Goal: Information Seeking & Learning: Learn about a topic

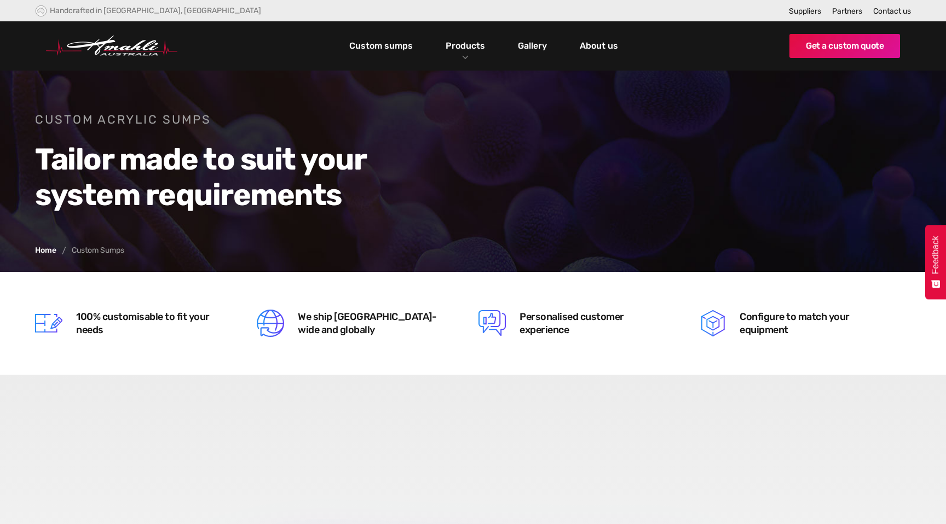
click at [392, 47] on link "Custom sumps" at bounding box center [380, 46] width 69 height 19
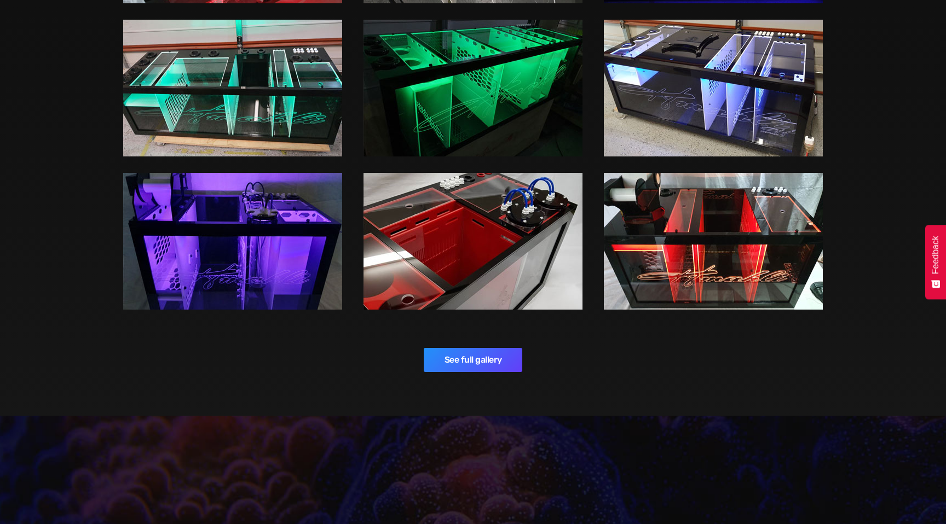
scroll to position [1652, 0]
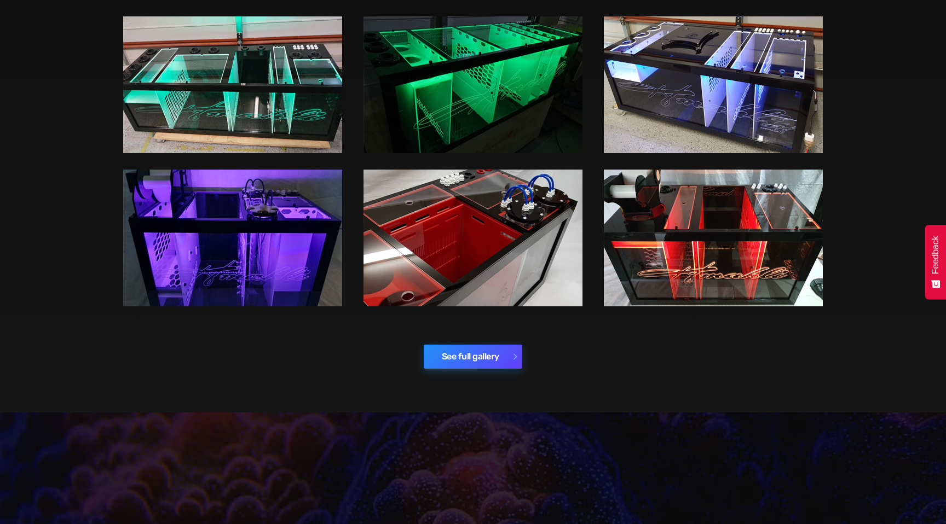
click at [465, 356] on link "See full gallery" at bounding box center [473, 357] width 99 height 24
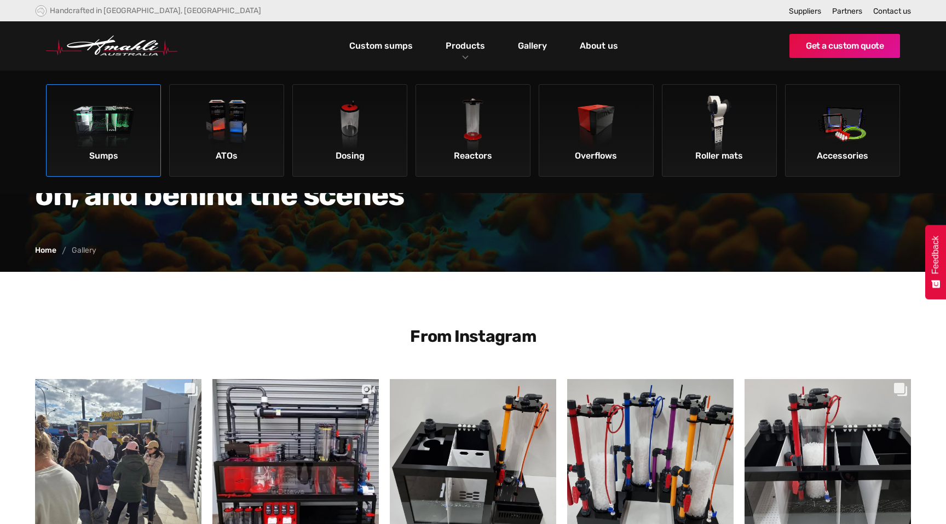
click at [102, 142] on img at bounding box center [104, 127] width 62 height 62
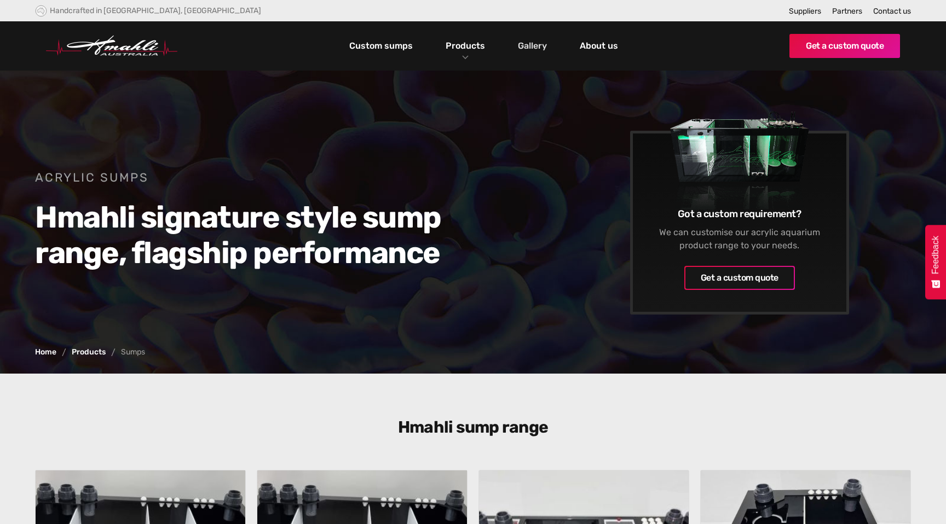
click at [535, 44] on link "Gallery" at bounding box center [532, 46] width 34 height 19
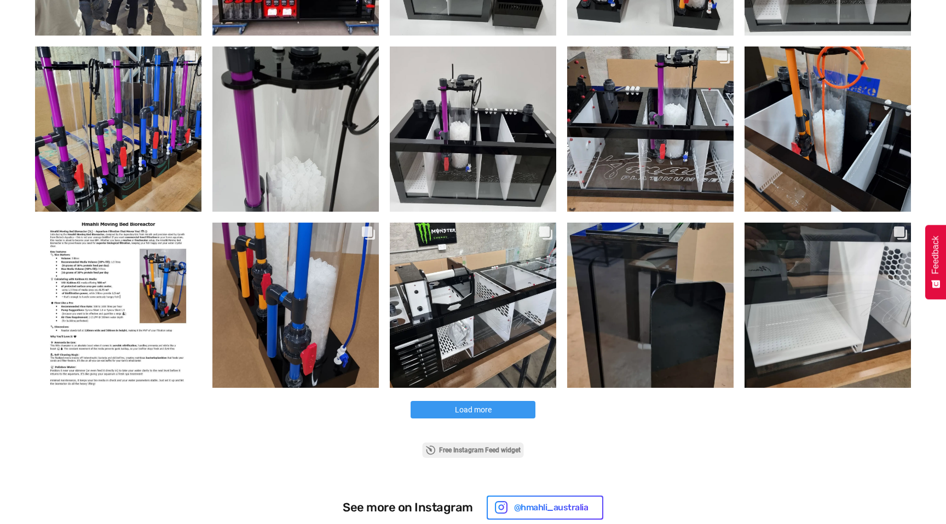
scroll to position [510, 0]
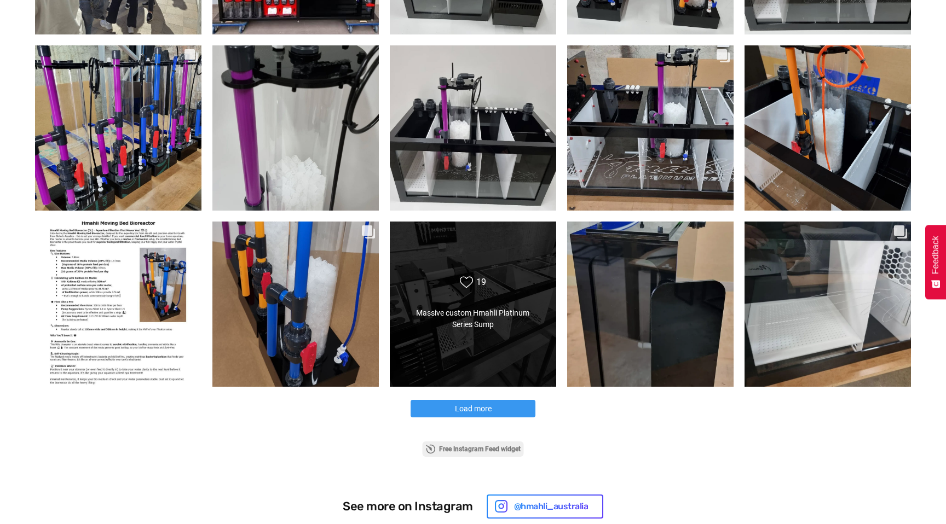
click at [469, 303] on div "Likes Count 19 Massive custom Hmahli Platinum Series Sump Massive custom Hmahli…" at bounding box center [473, 304] width 134 height 56
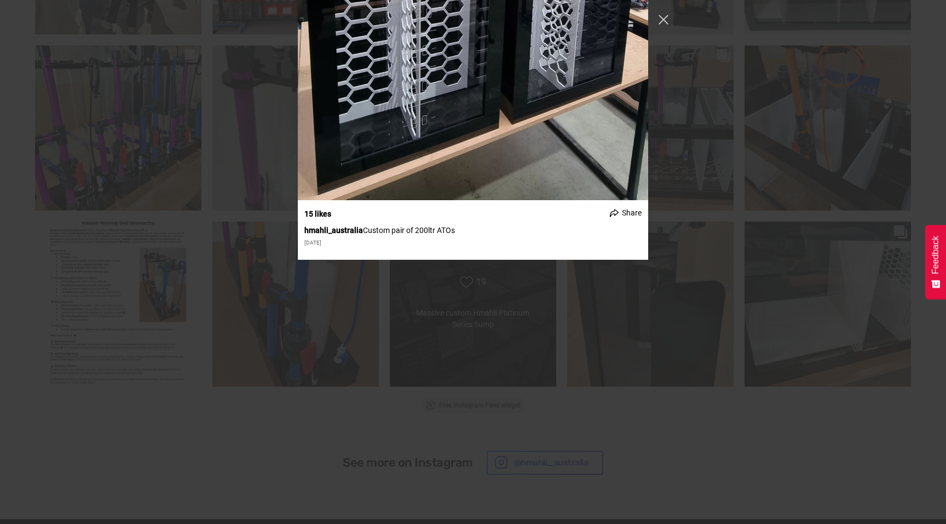
scroll to position [6413, 0]
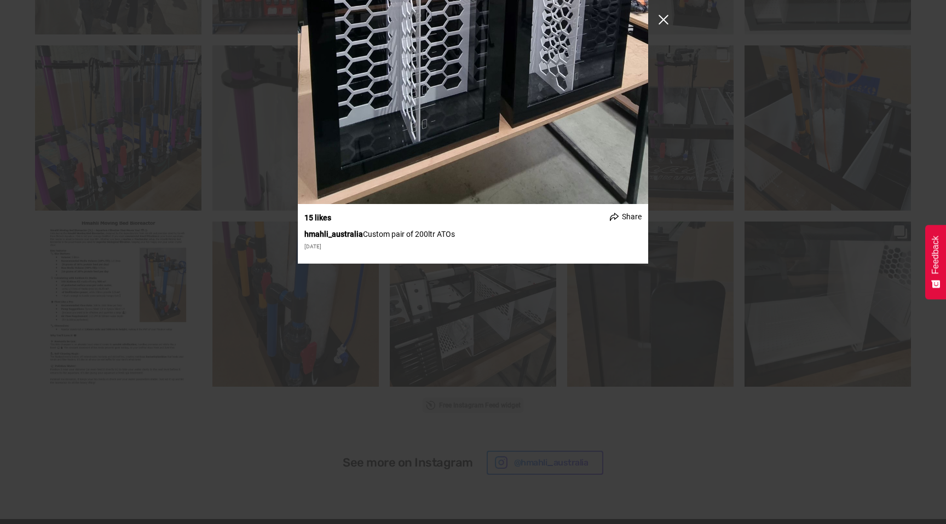
click at [661, 20] on button "Close Instagram Feed Popup" at bounding box center [664, 20] width 18 height 18
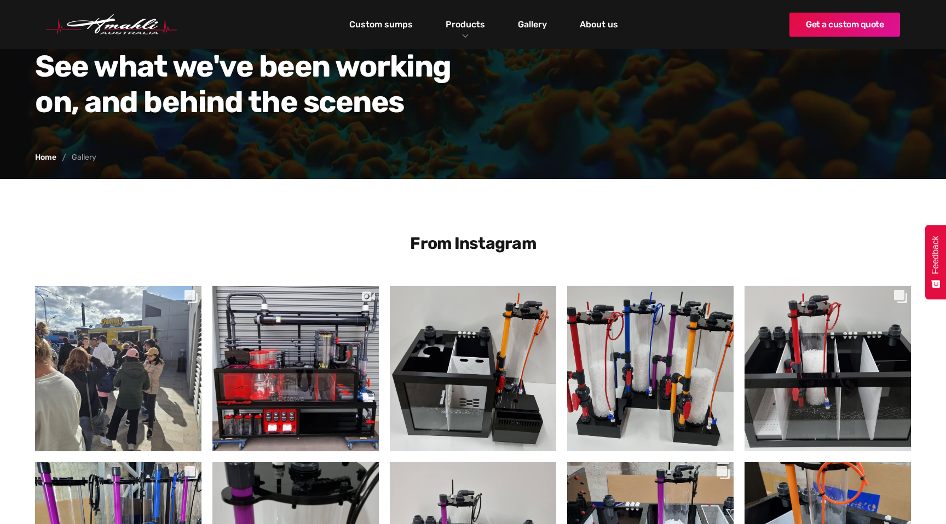
scroll to position [0, 0]
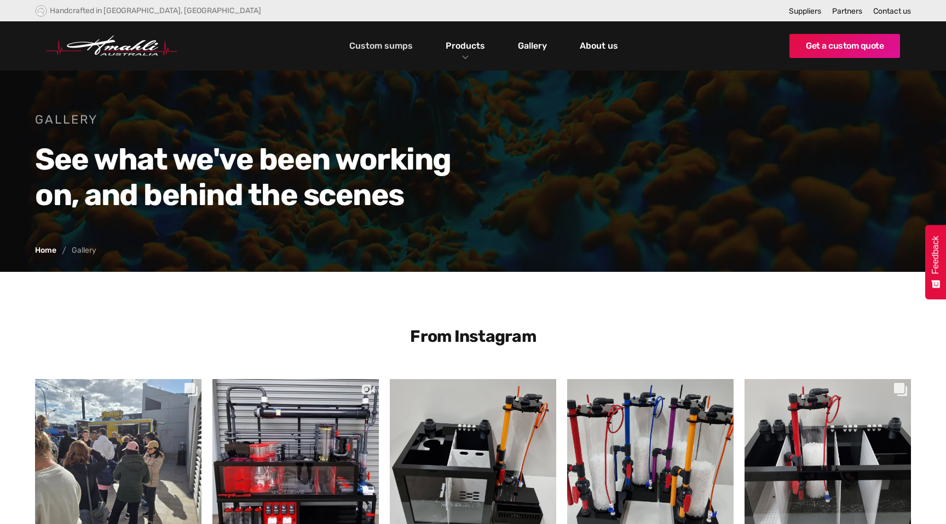
click at [383, 44] on link "Custom sumps" at bounding box center [380, 46] width 69 height 19
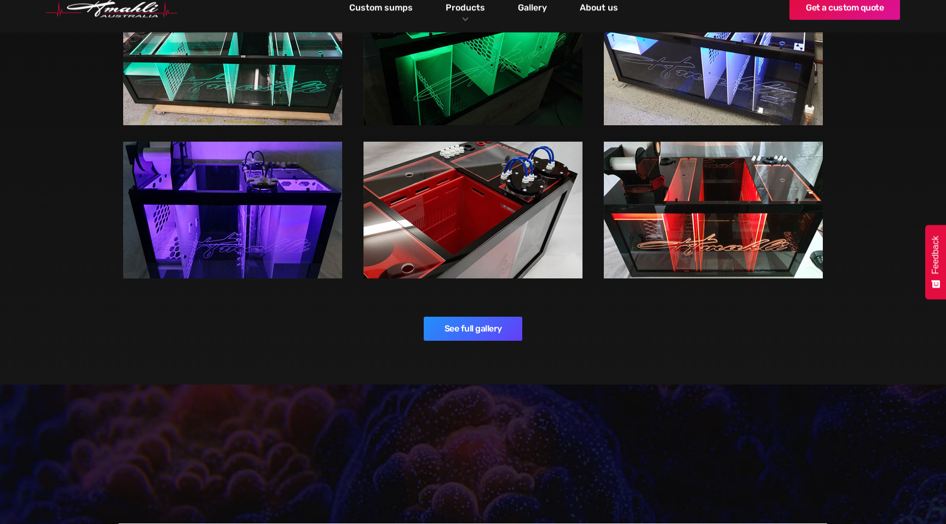
scroll to position [1670, 0]
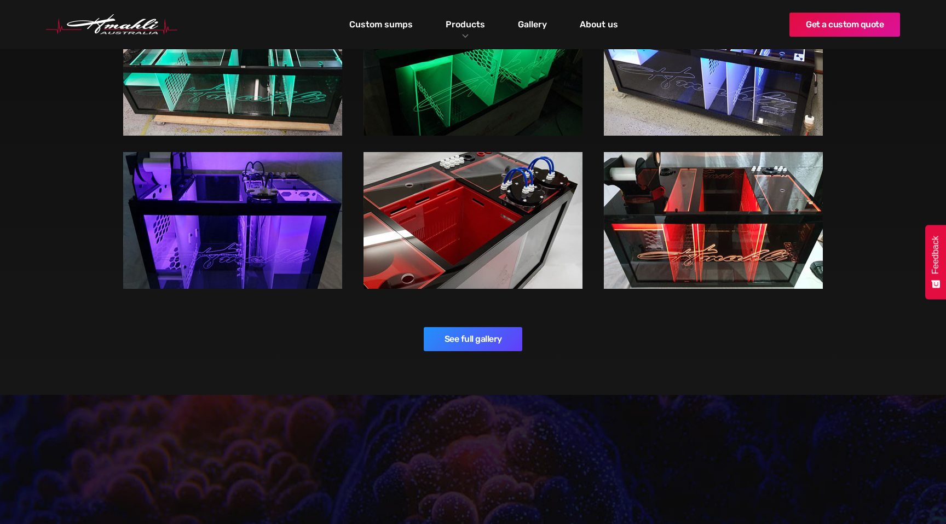
click at [496, 204] on img at bounding box center [472, 220] width 219 height 137
click at [513, 231] on img at bounding box center [472, 220] width 219 height 137
click at [474, 342] on link "See full gallery" at bounding box center [473, 339] width 99 height 24
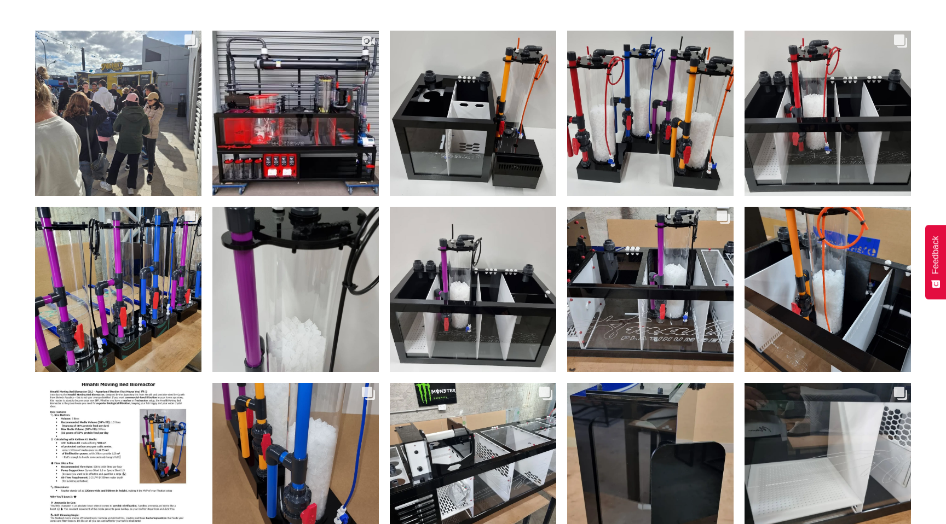
scroll to position [350, 0]
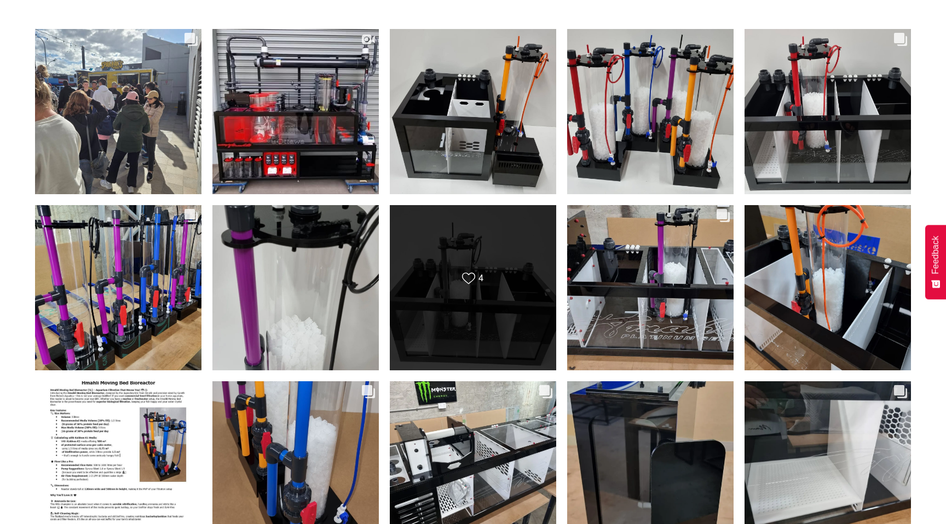
click at [463, 254] on div "Likes Count 4" at bounding box center [472, 288] width 167 height 166
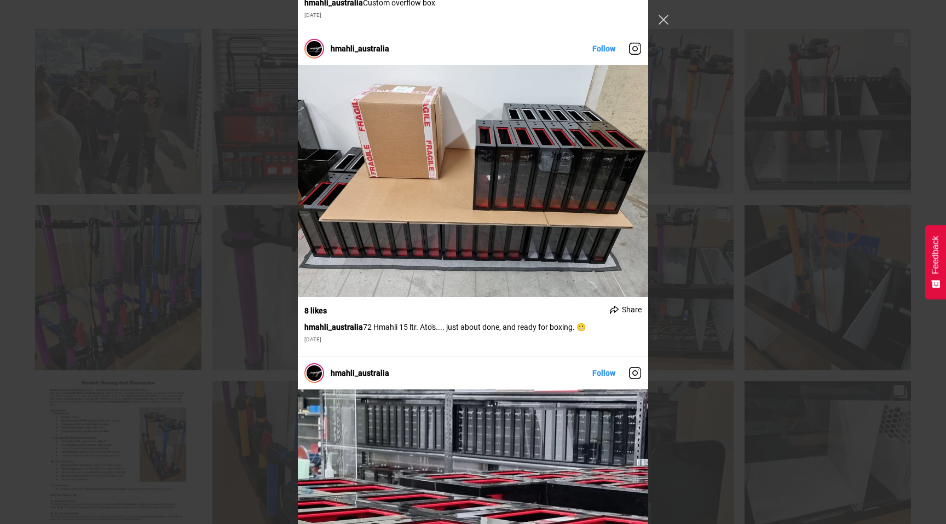
scroll to position [6162, 0]
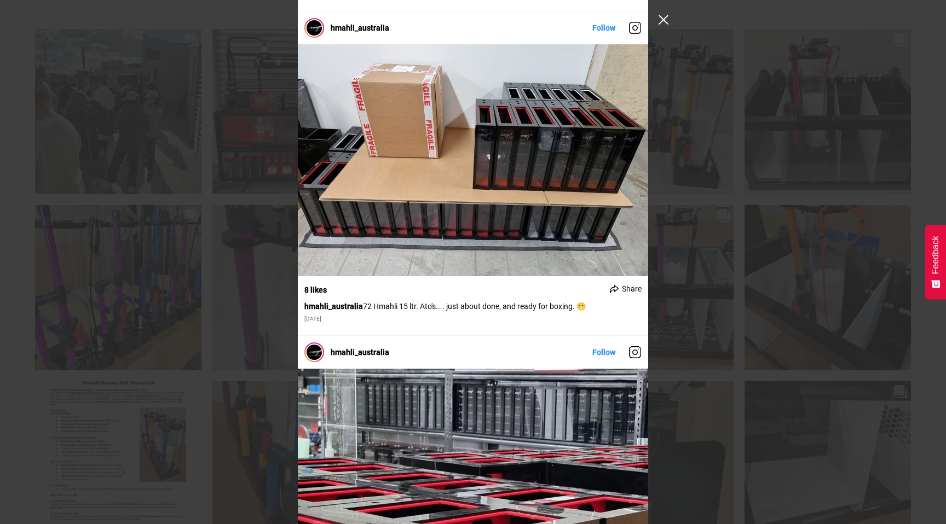
click at [662, 20] on button "Close Instagram Feed Popup" at bounding box center [664, 20] width 18 height 18
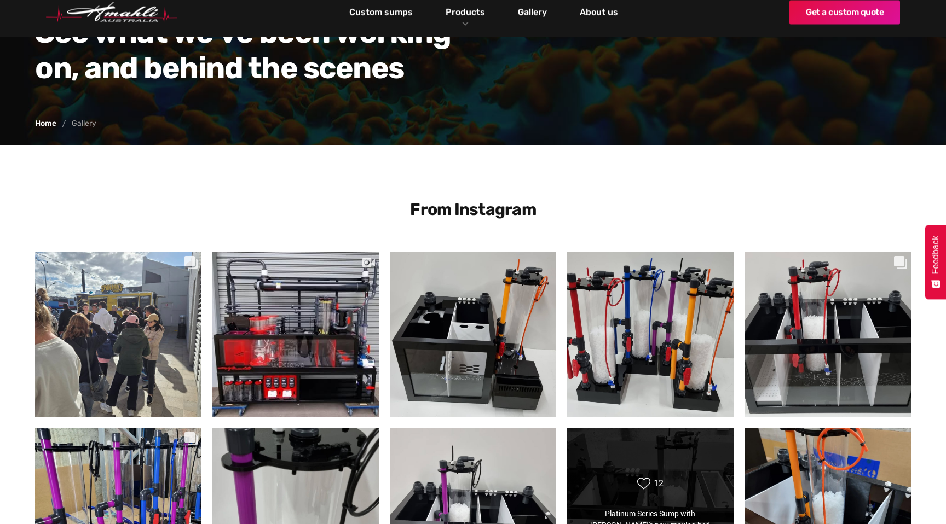
scroll to position [0, 0]
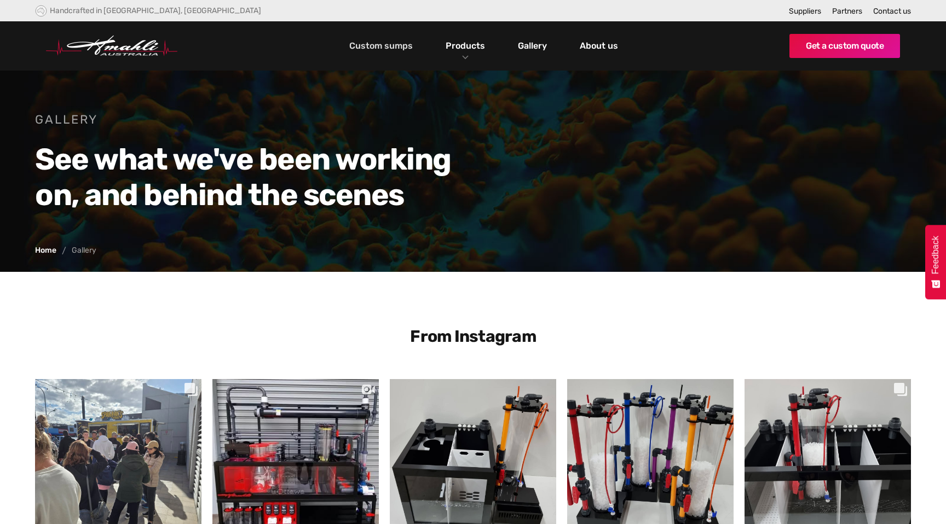
click at [382, 47] on link "Custom sumps" at bounding box center [380, 46] width 69 height 19
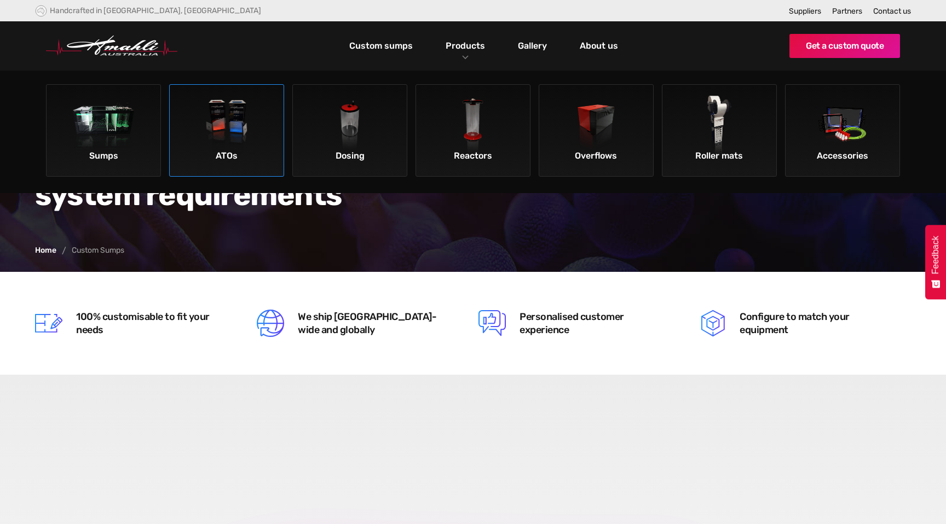
click at [245, 127] on img at bounding box center [227, 127] width 62 height 62
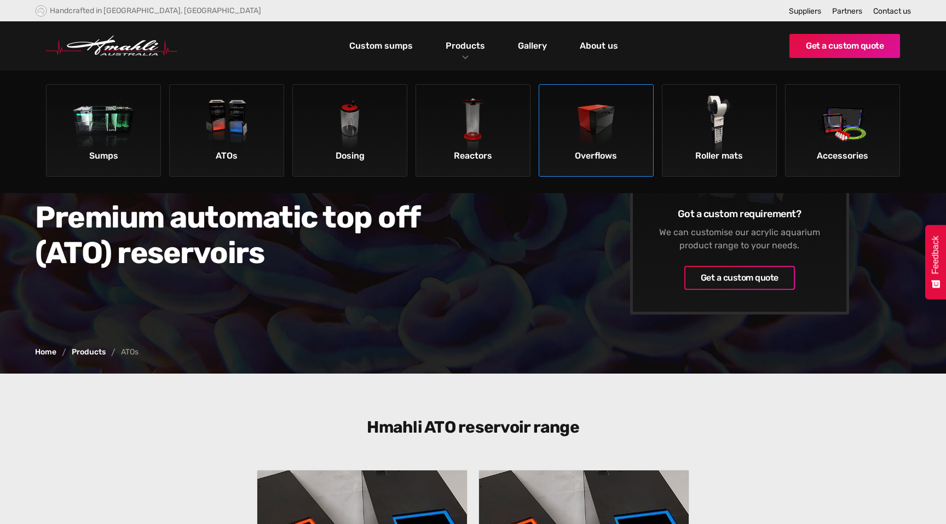
click at [581, 115] on img at bounding box center [596, 127] width 62 height 62
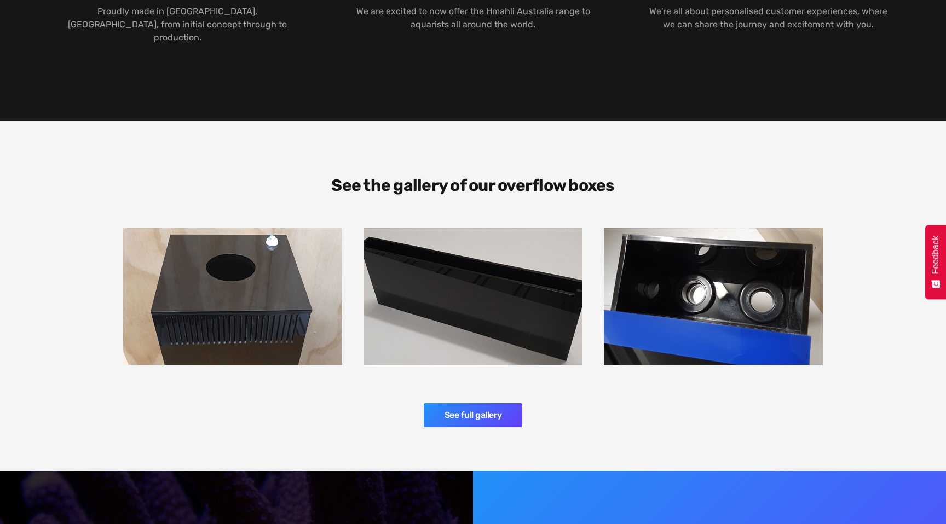
scroll to position [1600, 0]
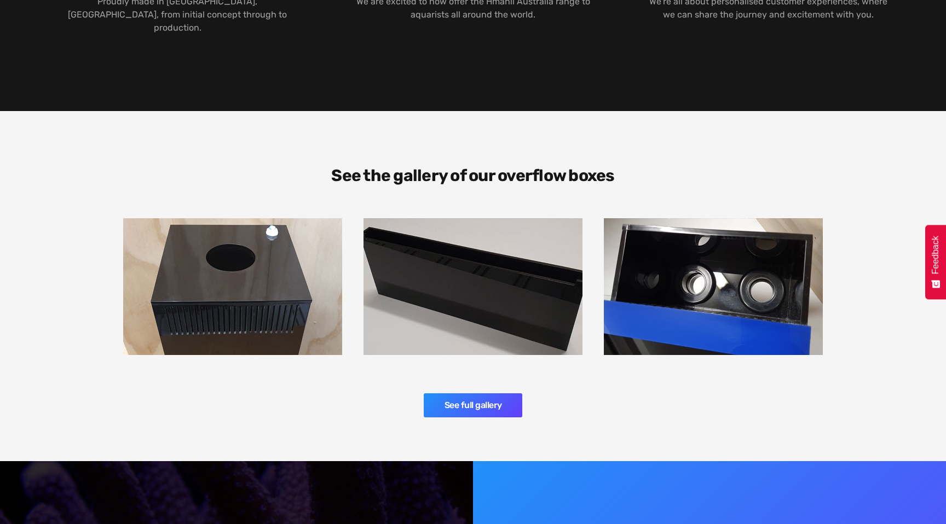
click at [268, 250] on img at bounding box center [232, 286] width 219 height 137
click at [467, 394] on link "See full gallery" at bounding box center [473, 406] width 99 height 24
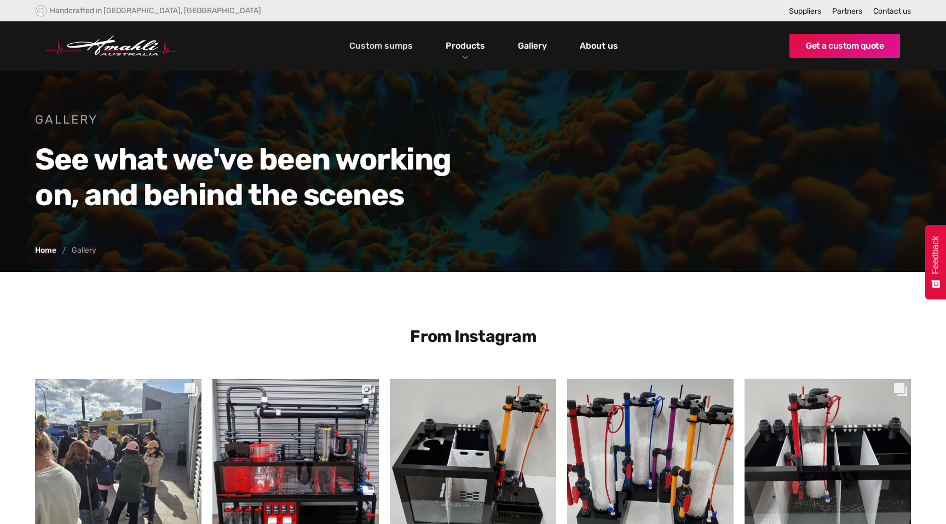
click at [382, 47] on link "Custom sumps" at bounding box center [380, 46] width 69 height 19
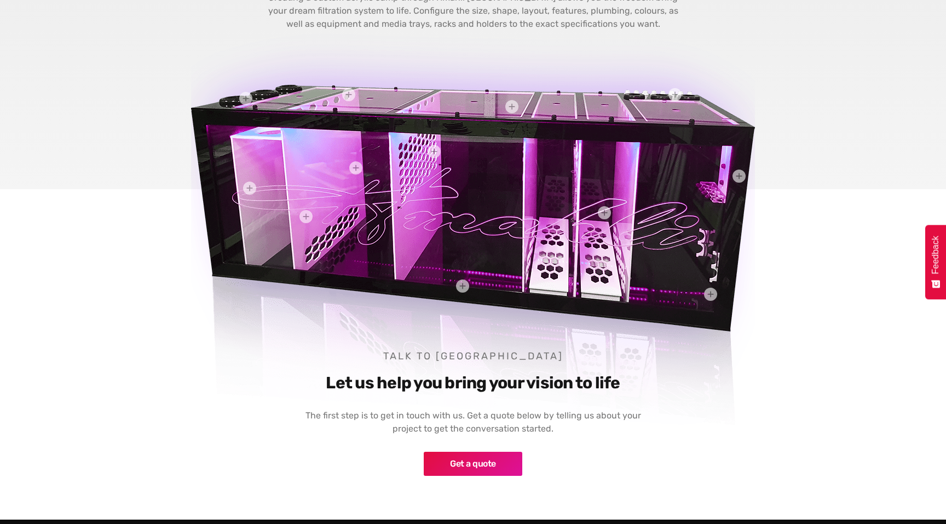
scroll to position [475, 0]
